Goal: Transaction & Acquisition: Download file/media

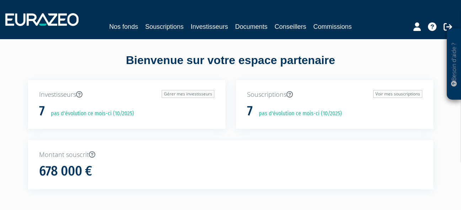
click at [249, 25] on link "Documents" at bounding box center [251, 27] width 32 height 10
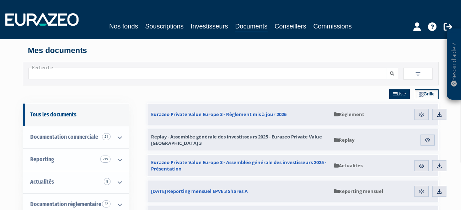
scroll to position [11, 0]
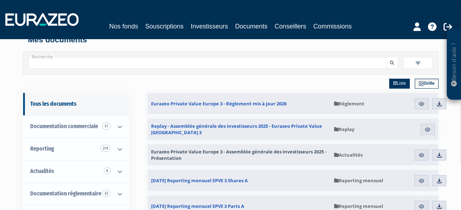
click at [195, 153] on span "Eurazeo Private Value Europe 3 - Assemblée générale des investisseurs 2025 - Pr…" at bounding box center [239, 154] width 176 height 13
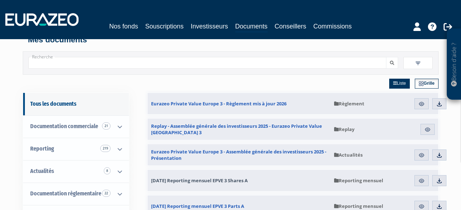
click at [209, 176] on link "[DATE] Reporting mensuel EPVE 3 Shares A" at bounding box center [238, 179] width 183 height 21
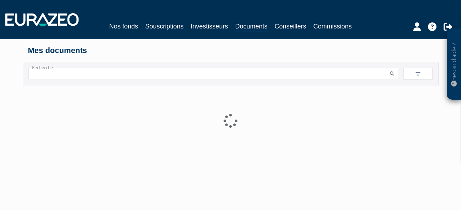
scroll to position [11, 0]
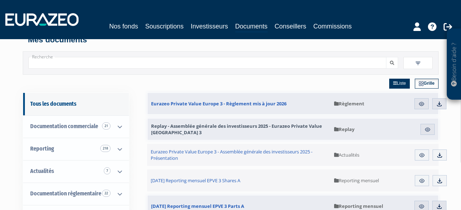
click at [251, 124] on span "Replay - Assemblée générale des investisseurs 2025 - Eurazeo Private Value Euro…" at bounding box center [239, 129] width 176 height 13
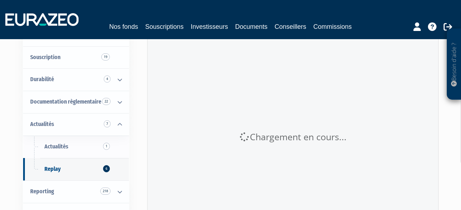
scroll to position [104, 0]
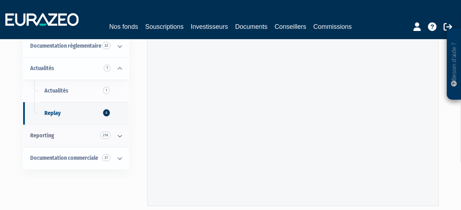
click at [54, 124] on link "Reporting 218" at bounding box center [76, 135] width 106 height 22
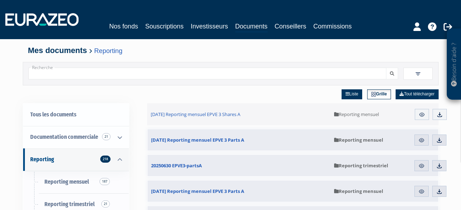
click at [425, 140] on link "Aperçu" at bounding box center [421, 139] width 14 height 11
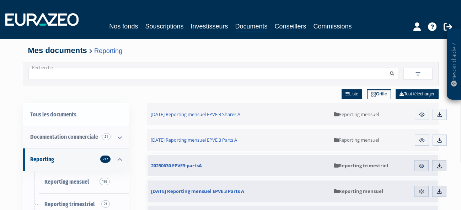
click at [80, 137] on span "Documentation commerciale 21" at bounding box center [64, 136] width 68 height 7
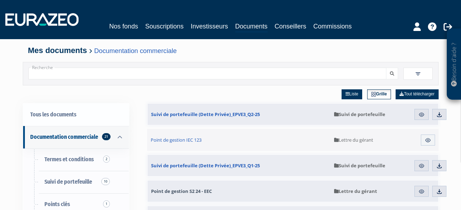
scroll to position [42, 0]
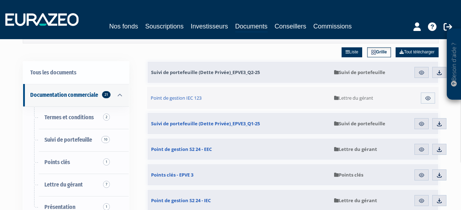
click at [218, 71] on span "Suivi de portefeuille (Dette Privée)_EPVE3_Q2-25" at bounding box center [205, 72] width 109 height 6
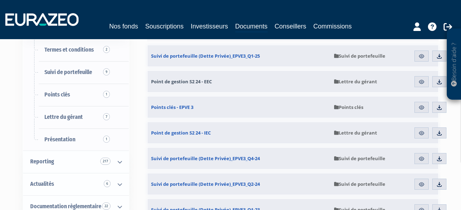
scroll to position [78, 0]
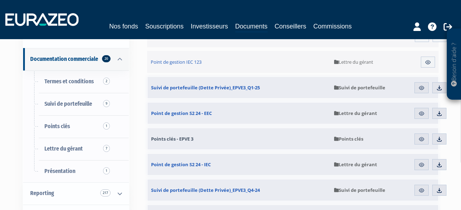
click at [184, 137] on span "Points clés - EPVE 3" at bounding box center [172, 138] width 42 height 6
click at [420, 140] on img at bounding box center [421, 139] width 6 height 6
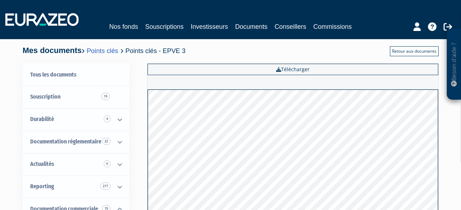
click at [413, 52] on link "Retour aux documents" at bounding box center [414, 51] width 49 height 10
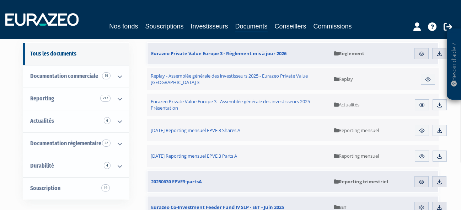
scroll to position [19, 0]
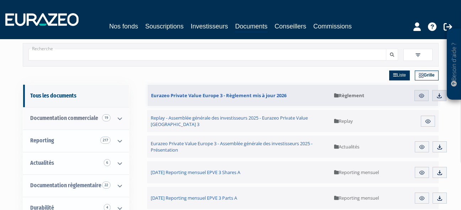
click at [84, 114] on span "Documentation commerciale 19" at bounding box center [64, 117] width 68 height 7
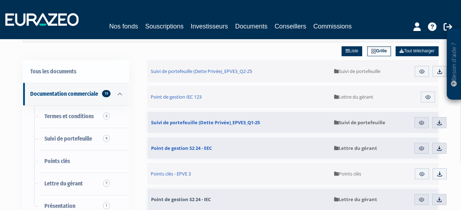
scroll to position [91, 0]
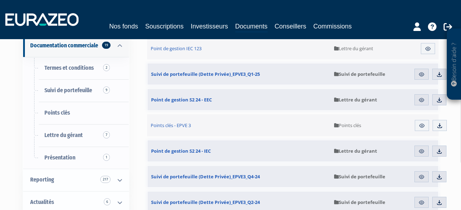
click at [442, 125] on img at bounding box center [439, 125] width 6 height 6
